Goal: Transaction & Acquisition: Purchase product/service

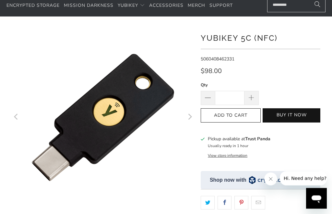
scroll to position [33, 0]
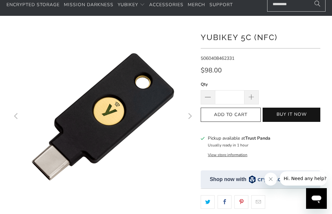
click at [249, 97] on span at bounding box center [251, 97] width 7 height 7
type input "*"
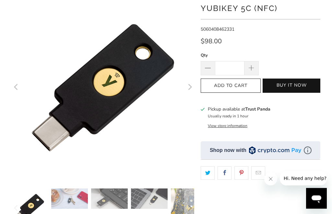
scroll to position [63, 0]
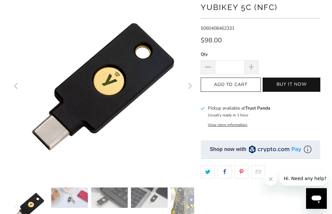
click at [220, 90] on button "Add to Cart" at bounding box center [230, 85] width 60 height 15
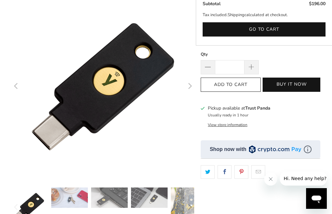
click at [221, 127] on button "View store information" at bounding box center [228, 124] width 40 height 5
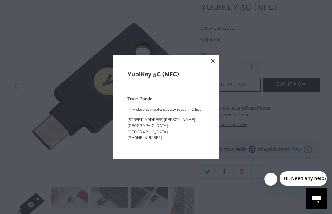
click at [209, 67] on button "close" at bounding box center [213, 61] width 12 height 12
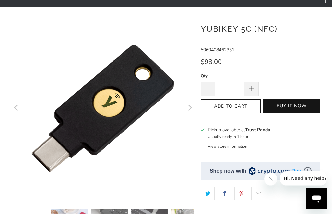
scroll to position [0, 0]
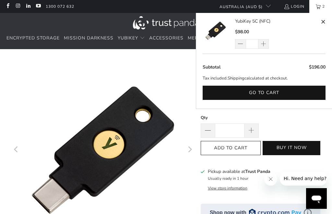
click at [260, 93] on button "Go to cart" at bounding box center [263, 93] width 123 height 15
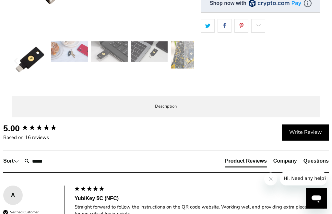
scroll to position [214, 0]
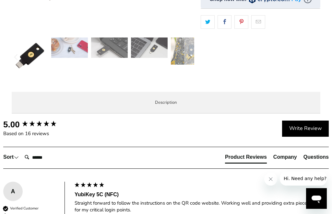
click at [0, 0] on li "Specifications" at bounding box center [0, 0] width 0 height 0
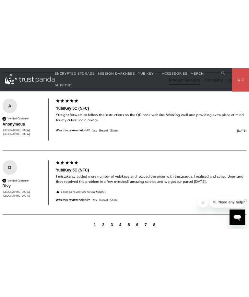
scroll to position [609, 0]
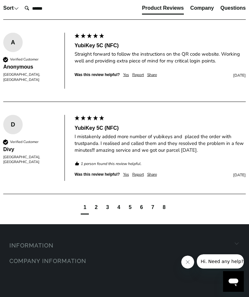
click at [0, 0] on div "Overview Specifications Enterprise and Government Local Service & Support Overv…" at bounding box center [0, 0] width 0 height 0
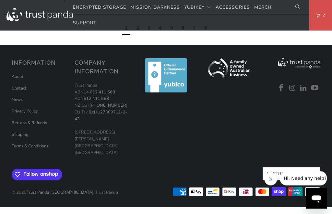
scroll to position [602, 0]
